Goal: Information Seeking & Learning: Learn about a topic

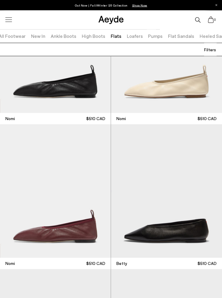
scroll to position [662, 0]
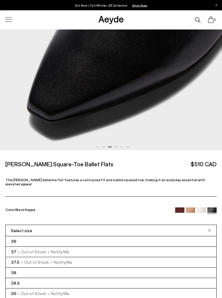
scroll to position [191, 0]
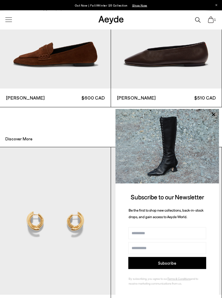
scroll to position [653, 0]
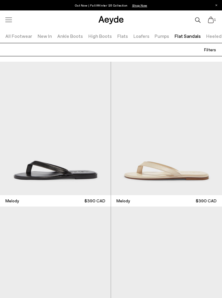
scroll to position [0, 13]
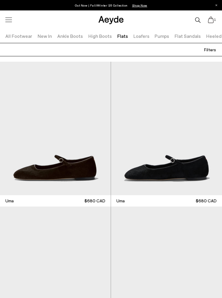
scroll to position [0, 7]
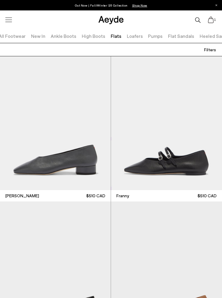
scroll to position [3631, 0]
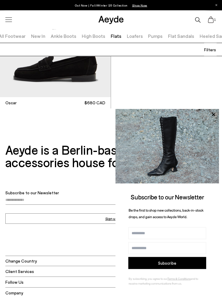
scroll to position [6332, 0]
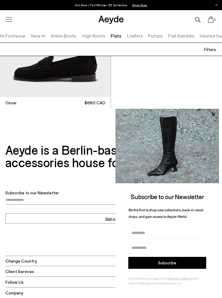
click at [80, 241] on div "Subscribe to our Newsletter Sign up Change Country CA | CAD Client Services ." at bounding box center [110, 244] width 211 height 109
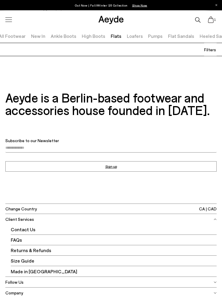
scroll to position [6384, 0]
click at [30, 235] on span "FAQs" at bounding box center [114, 240] width 206 height 10
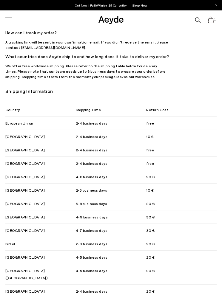
scroll to position [375, 0]
